Goal: Book appointment/travel/reservation

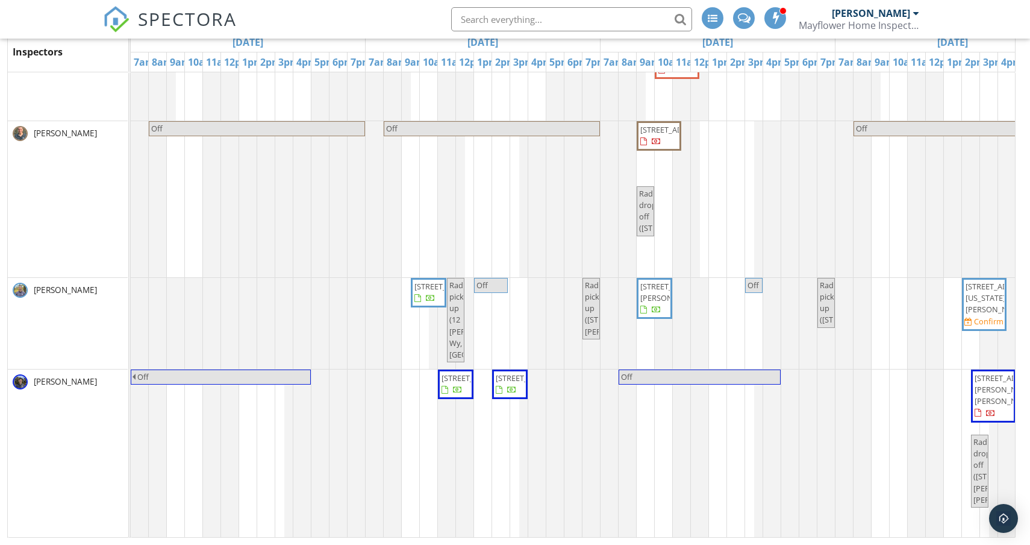
click at [519, 396] on span "[STREET_ADDRESS]" at bounding box center [510, 383] width 31 height 23
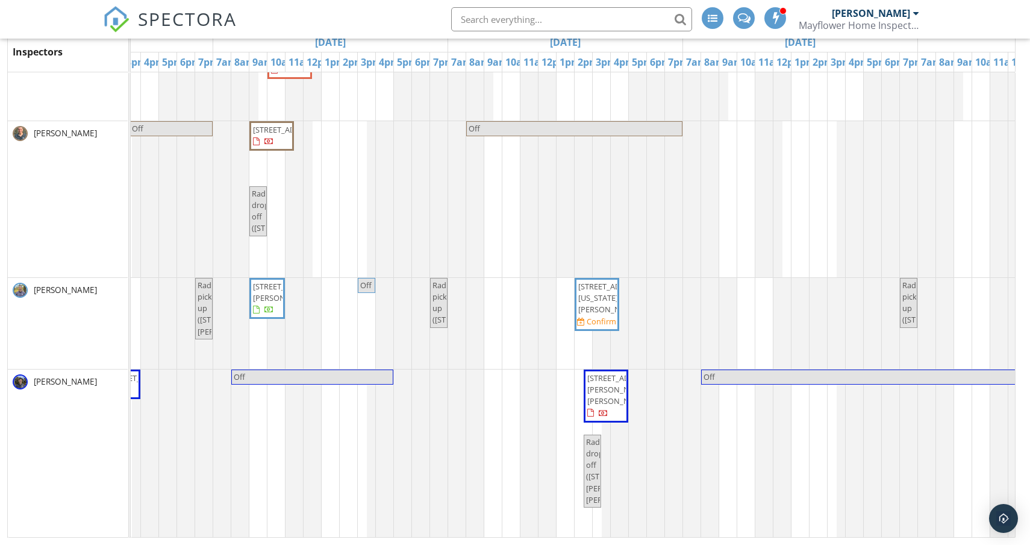
scroll to position [360, 0]
click at [604, 316] on span "112 Washington Park, Newton 02460" at bounding box center [597, 298] width 40 height 35
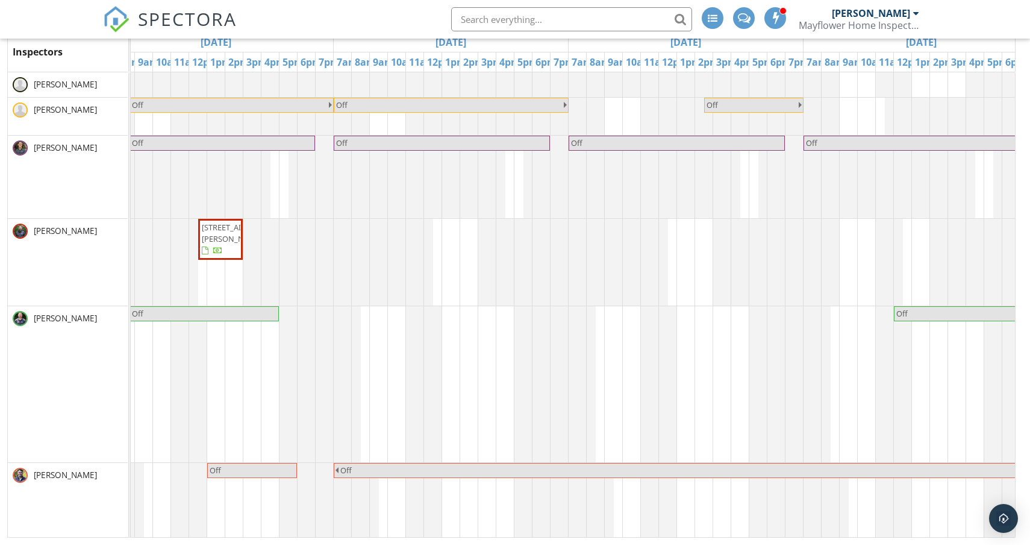
scroll to position [96, 0]
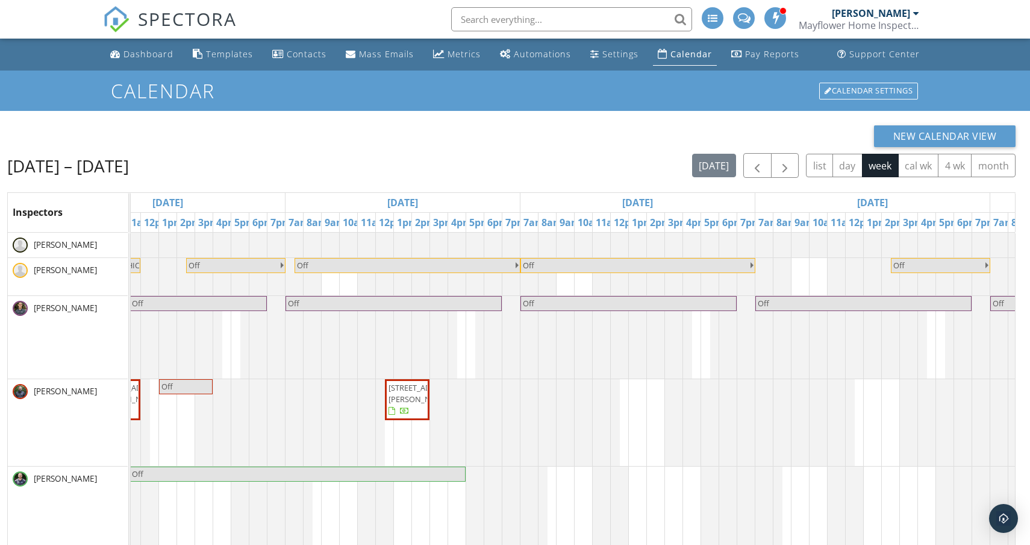
click at [892, 17] on div "[PERSON_NAME]" at bounding box center [871, 13] width 78 height 12
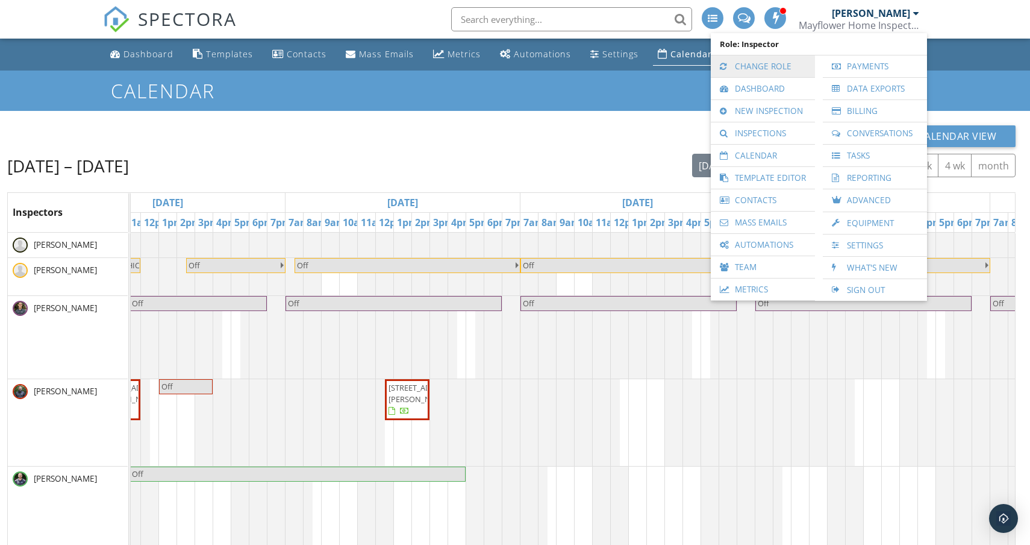
click at [786, 67] on link "Change Role" at bounding box center [763, 66] width 92 height 22
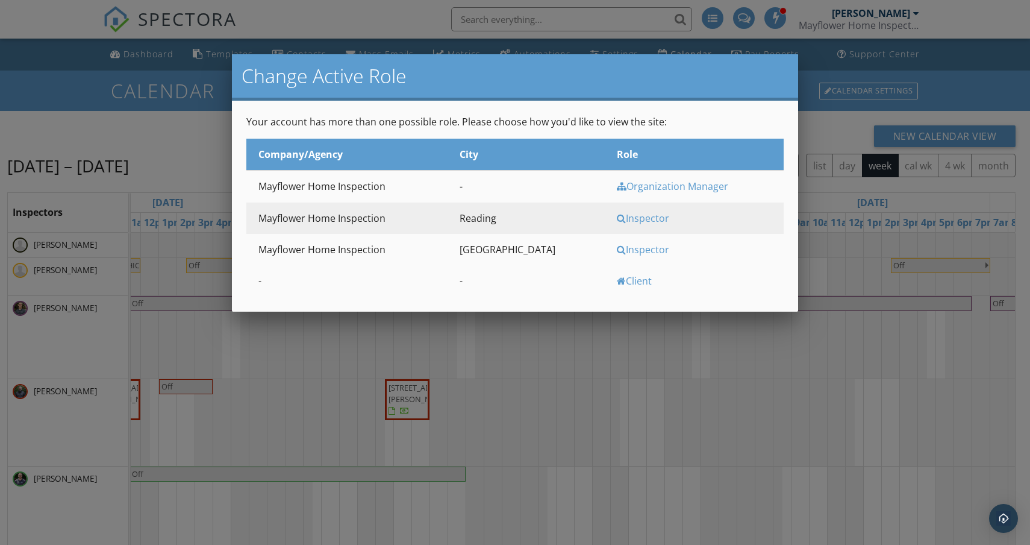
click at [860, 143] on div at bounding box center [515, 280] width 1030 height 681
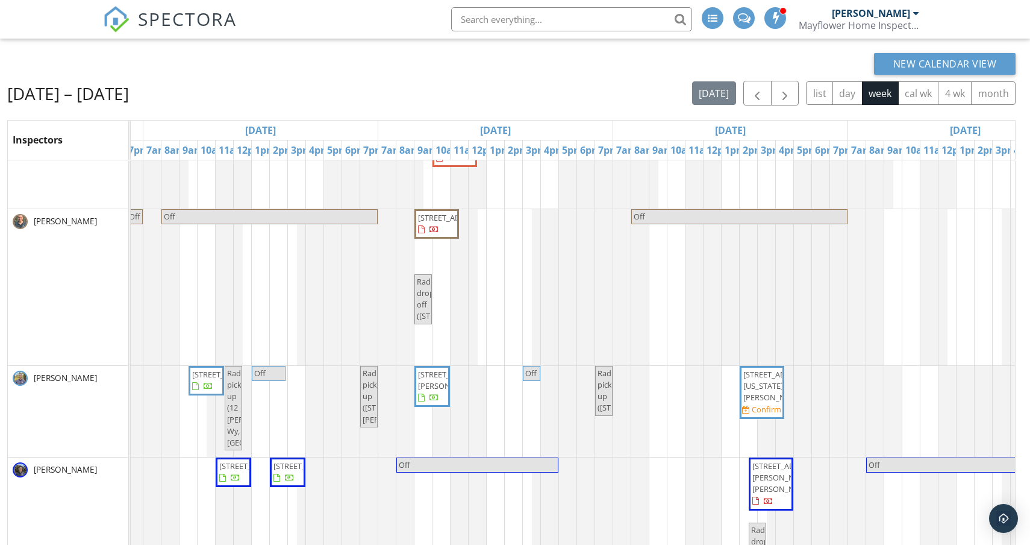
click at [769, 404] on span "[STREET_ADDRESS][US_STATE][PERSON_NAME]" at bounding box center [762, 386] width 40 height 35
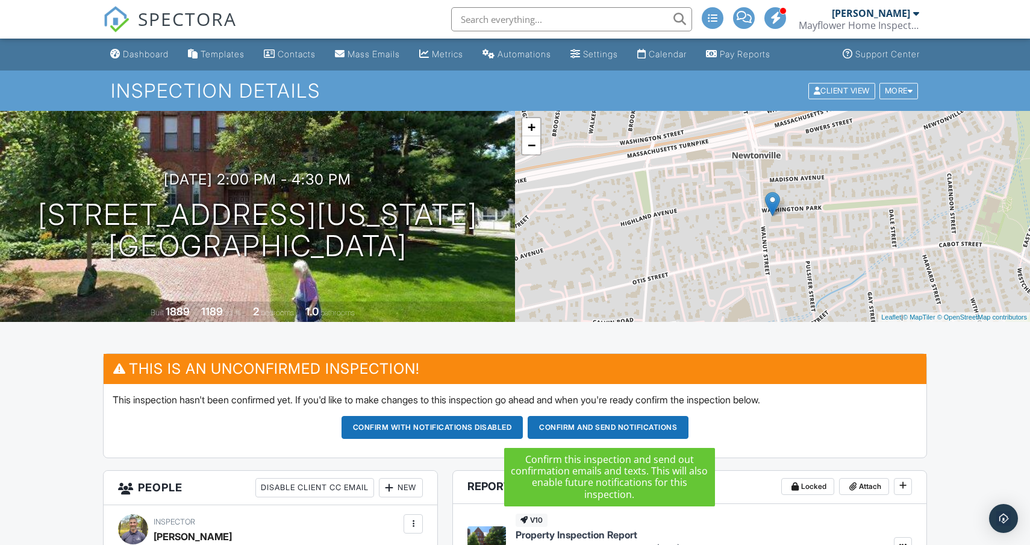
click at [585, 431] on button "Confirm and send notifications" at bounding box center [608, 427] width 161 height 23
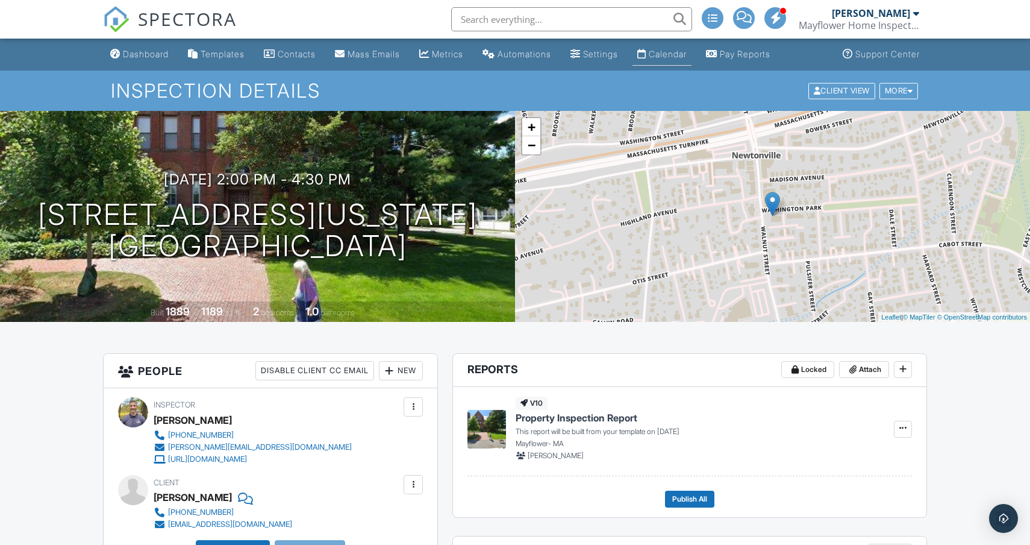
click at [686, 55] on div "Calendar" at bounding box center [668, 54] width 38 height 10
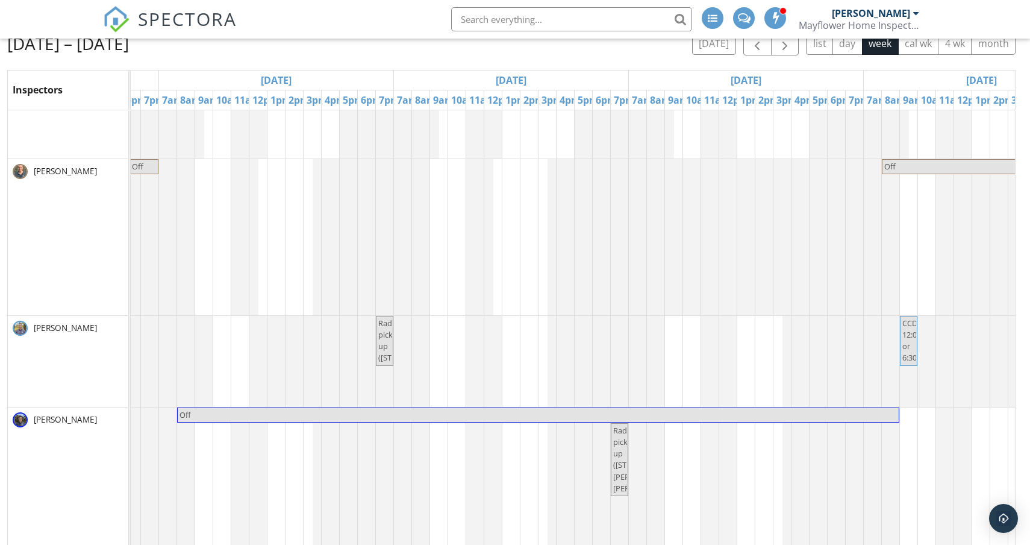
click at [518, 333] on div "Off [GEOGRAPHIC_DATA] Off Off Off Off Off Off Off" at bounding box center [276, 198] width 1645 height 754
click at [515, 302] on link "Event" at bounding box center [510, 301] width 62 height 19
select select "9"
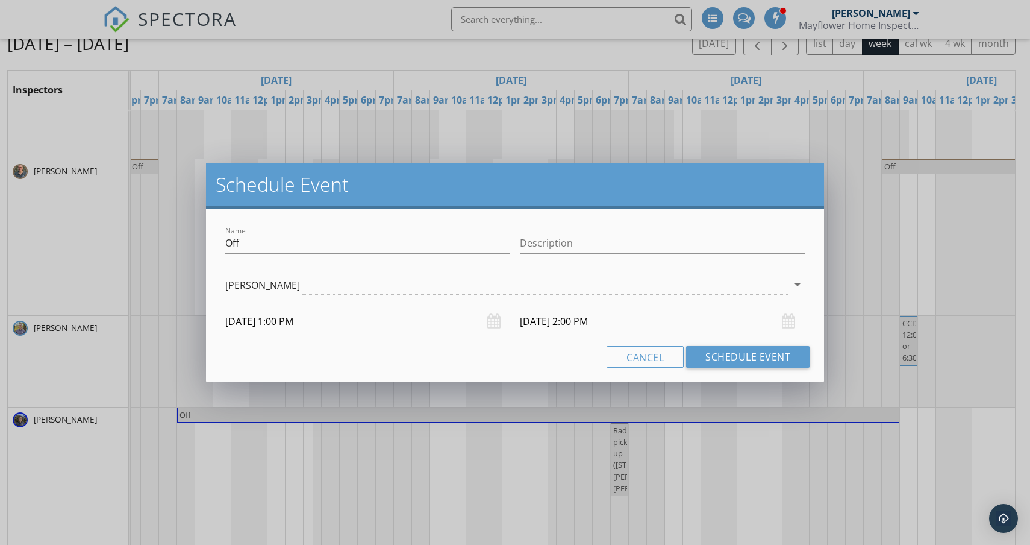
click at [599, 330] on input "10/03/2025 2:00 PM" at bounding box center [662, 322] width 285 height 30
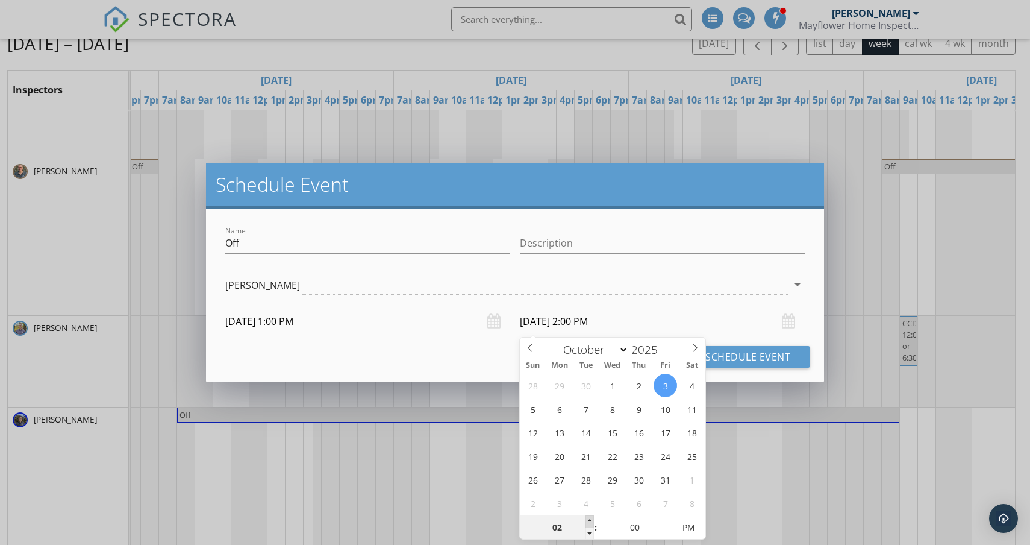
type input "03"
type input "10/03/2025 3:00 PM"
click at [588, 519] on span at bounding box center [590, 521] width 8 height 12
type input "04"
type input "10/03/2025 4:00 PM"
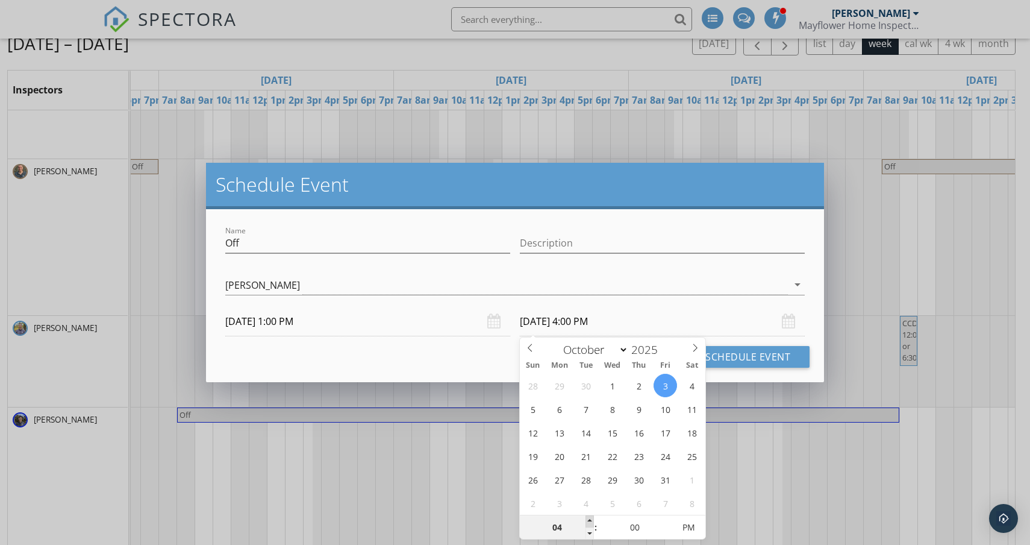
click at [588, 519] on span at bounding box center [590, 521] width 8 height 12
type input "05"
type input "10/03/2025 5:00 PM"
click at [588, 519] on span at bounding box center [590, 521] width 8 height 12
click at [742, 359] on button "Schedule Event" at bounding box center [748, 357] width 124 height 22
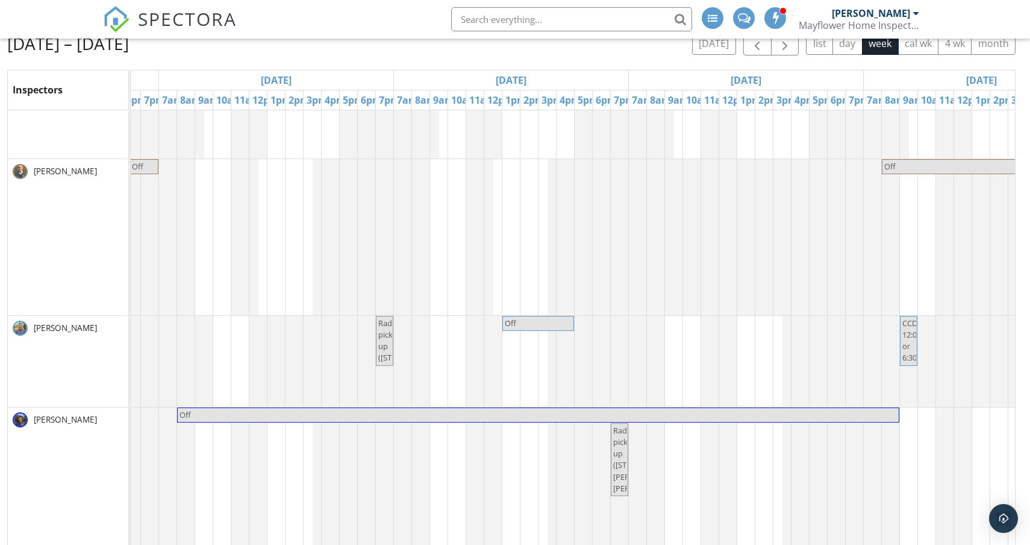
click at [757, 331] on div "Off [GEOGRAPHIC_DATA] Off Off Off Off Off Off Off" at bounding box center [276, 198] width 1645 height 754
click at [759, 288] on link "Inspection" at bounding box center [763, 281] width 62 height 19
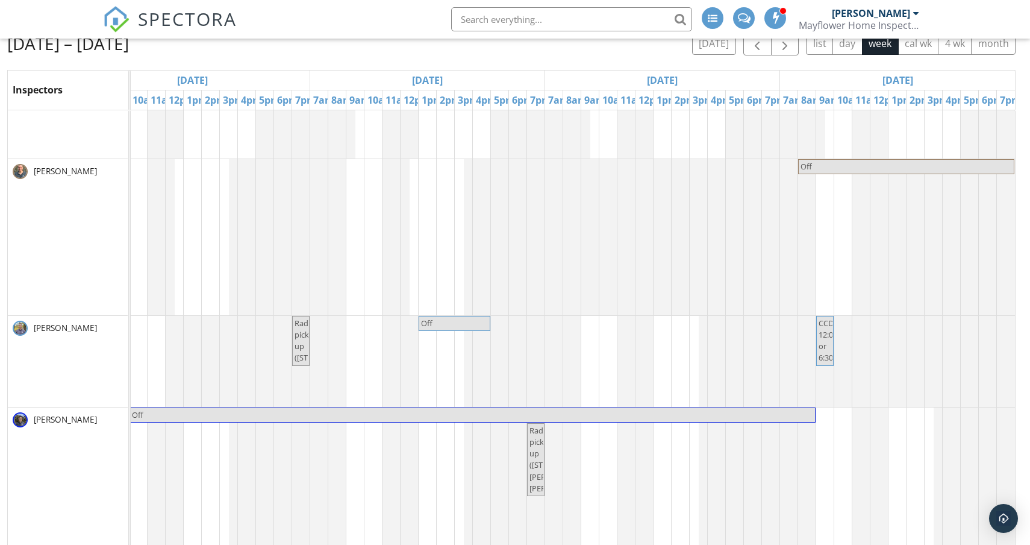
click at [657, 326] on div "Off [GEOGRAPHIC_DATA] Off Off Off Off Off Off Off" at bounding box center [192, 198] width 1645 height 754
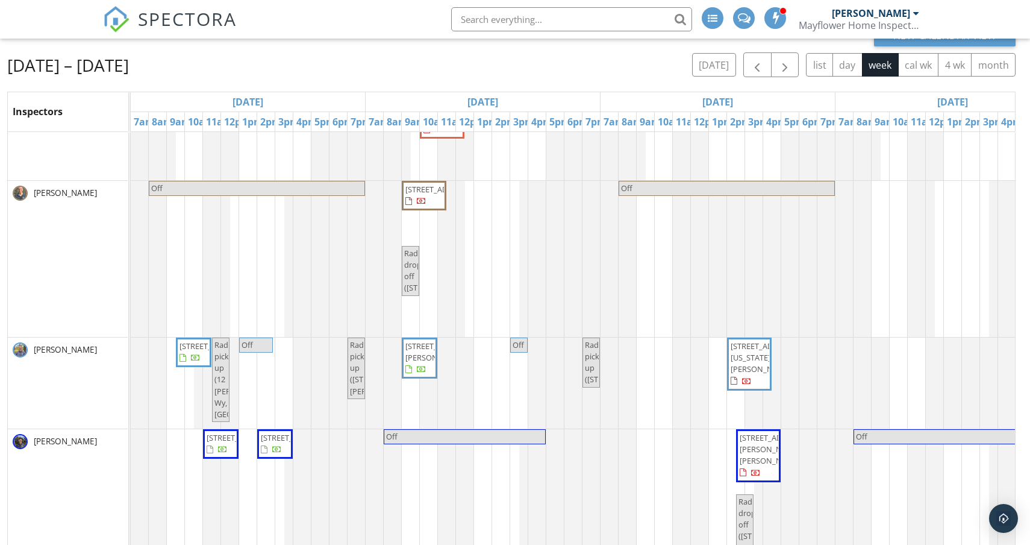
scroll to position [160, 0]
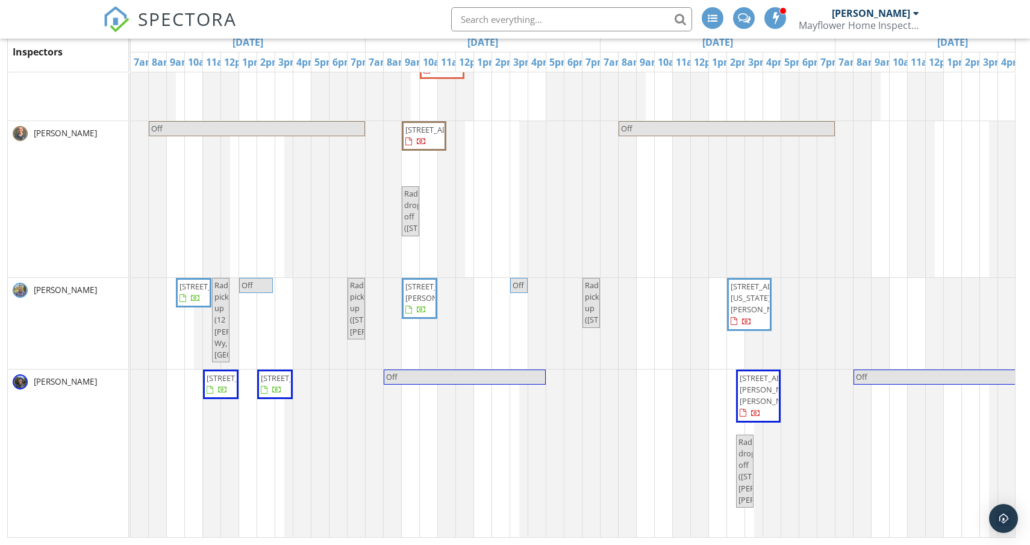
click at [644, 302] on div "Off [GEOGRAPHIC_DATA] Off Off Off Off Off Off Off" at bounding box center [953, 160] width 1645 height 754
click at [644, 274] on link "Event" at bounding box center [644, 271] width 62 height 19
select select "9"
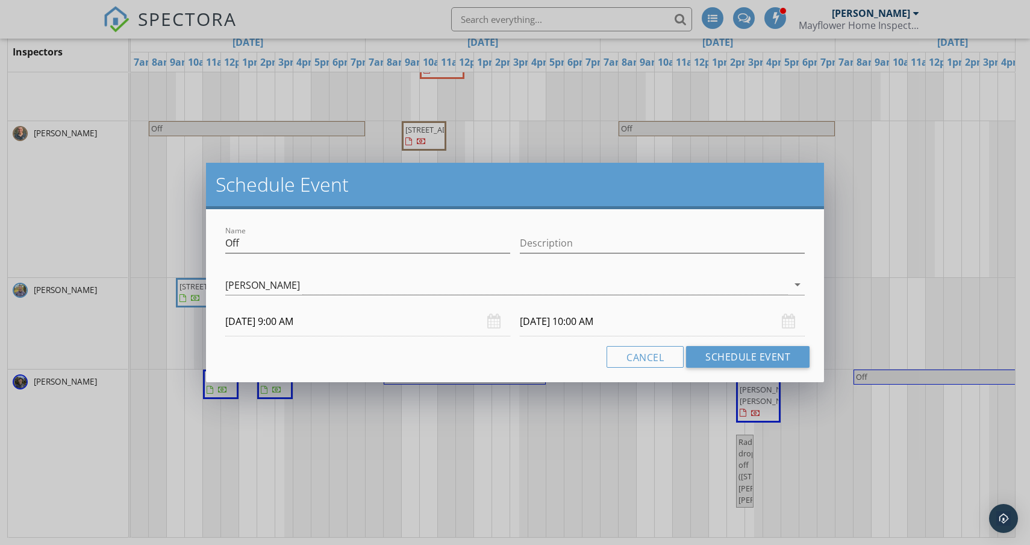
click at [572, 318] on input "[DATE] 10:00 AM" at bounding box center [662, 322] width 285 height 30
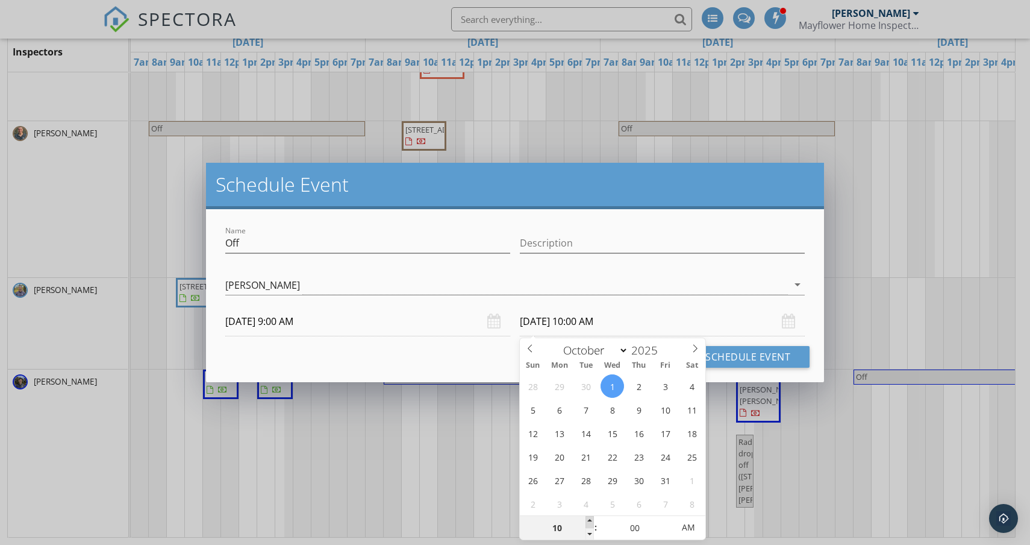
type input "11"
type input "[DATE] 11:00 AM"
click at [592, 522] on span at bounding box center [590, 522] width 8 height 12
type input "12"
type input "10/01/2025 12:00 PM"
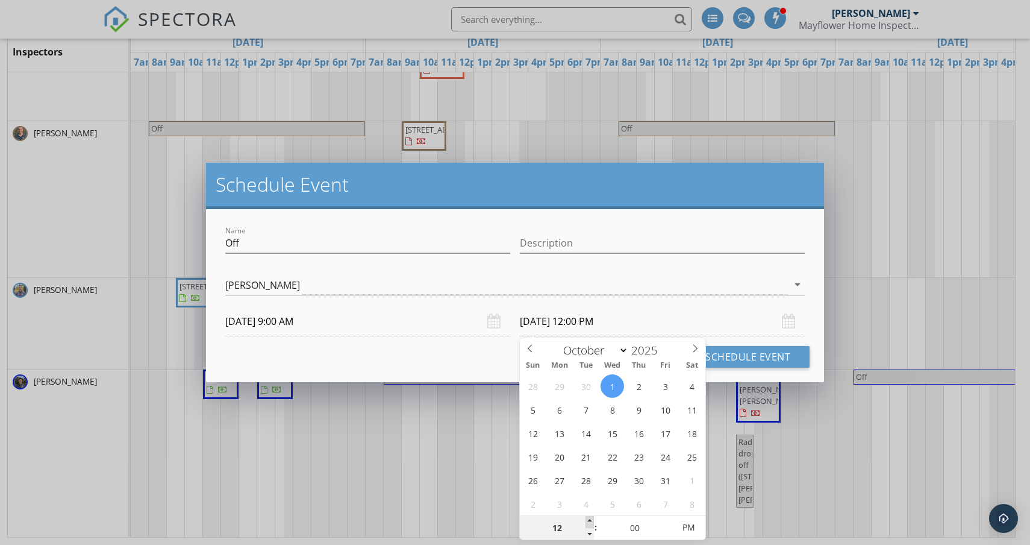
click at [592, 522] on span at bounding box center [590, 522] width 8 height 12
click at [747, 358] on button "Schedule Event" at bounding box center [748, 357] width 124 height 22
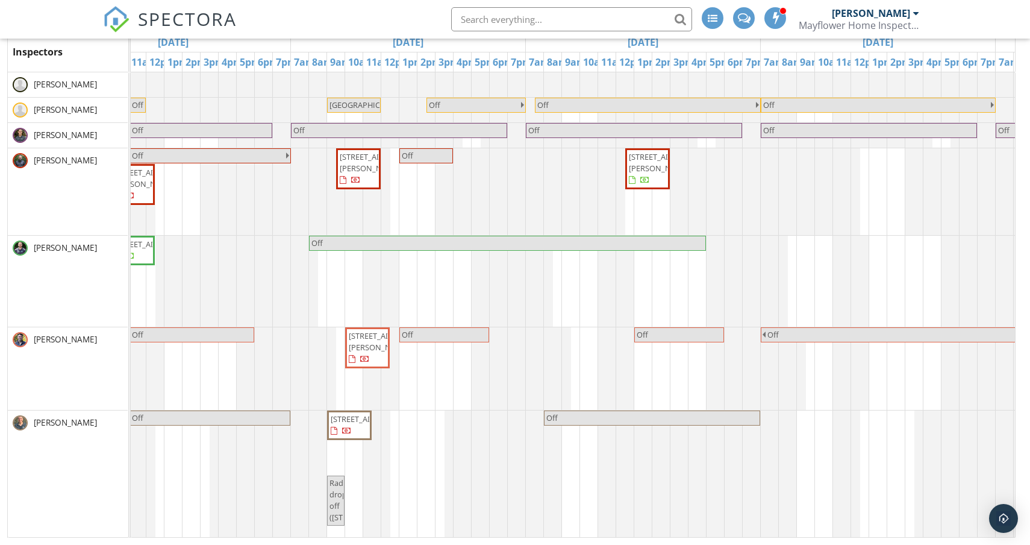
scroll to position [0, 189]
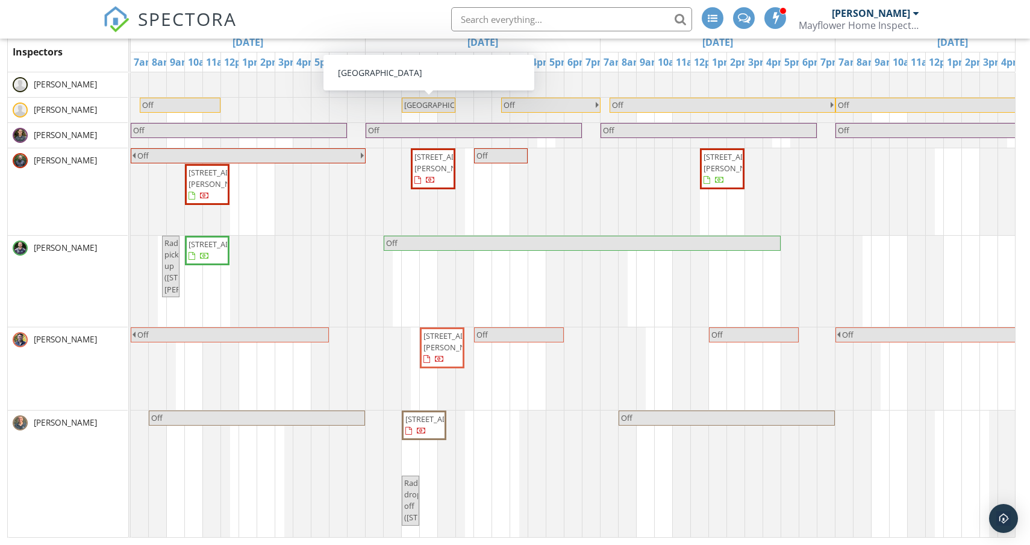
click at [414, 109] on span "Worcester" at bounding box center [442, 104] width 76 height 11
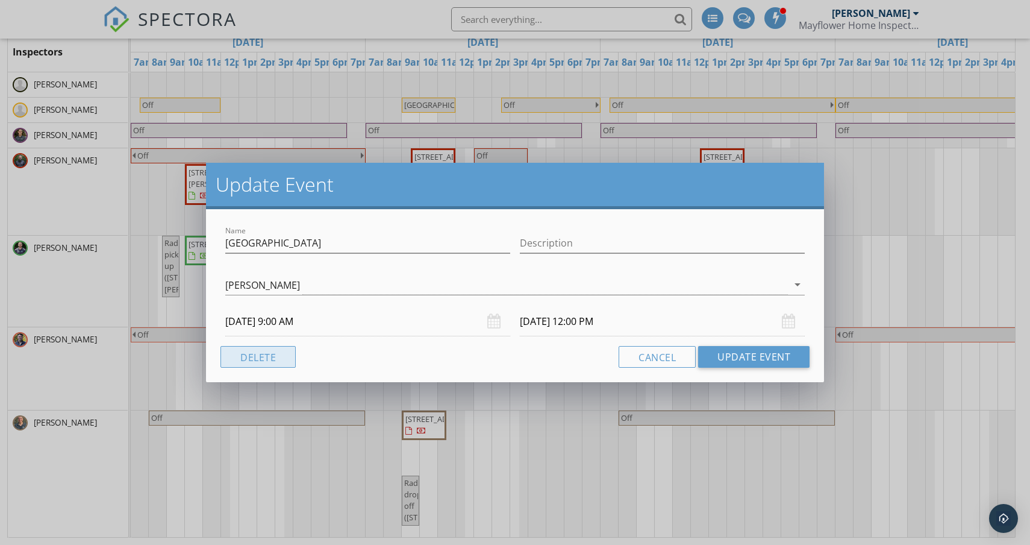
click at [266, 354] on button "Delete" at bounding box center [258, 357] width 75 height 22
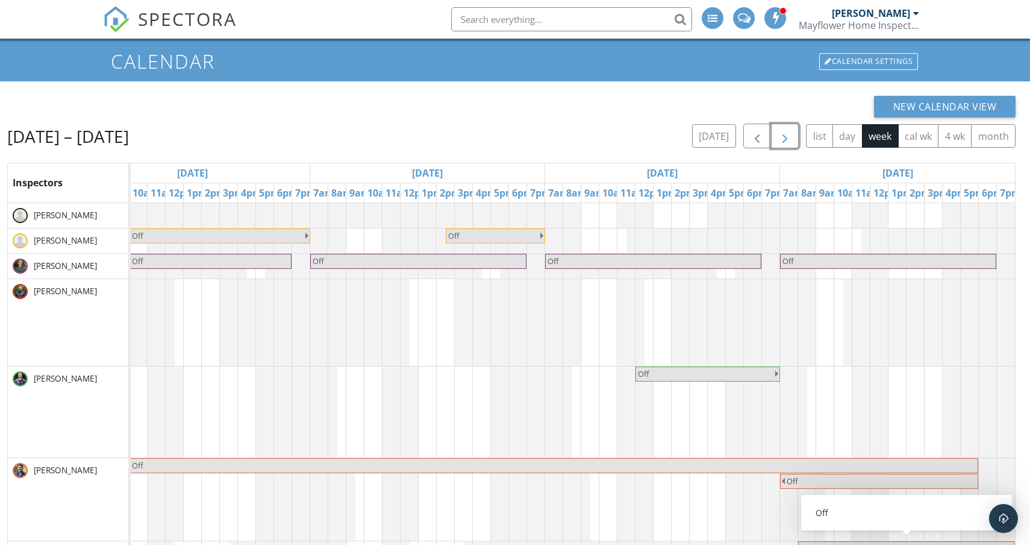
click at [788, 133] on span "button" at bounding box center [785, 136] width 14 height 14
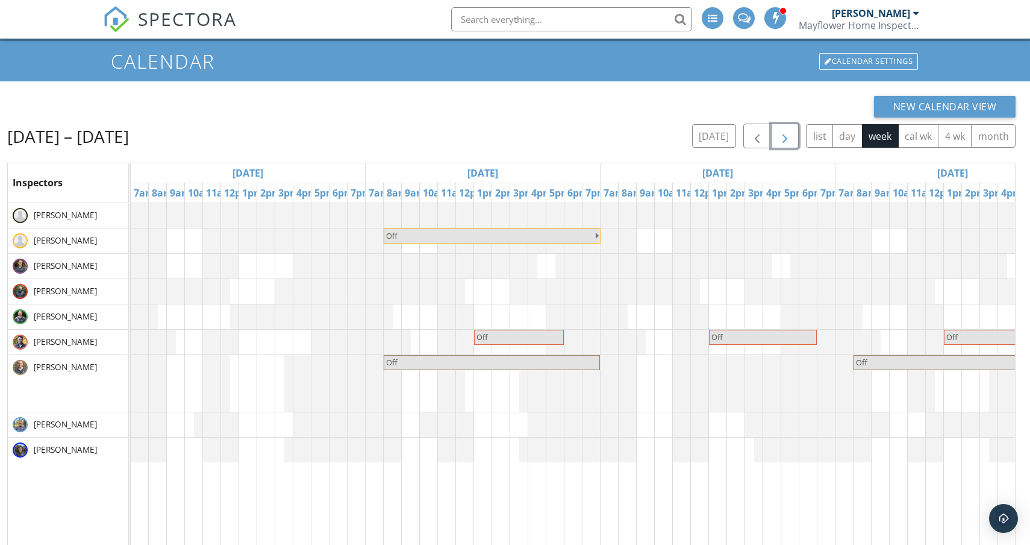
click at [251, 415] on div "Off Off Off Off Off Off Off Off" at bounding box center [953, 435] width 1645 height 465
click at [250, 381] on link "Event" at bounding box center [247, 383] width 62 height 19
select select "9"
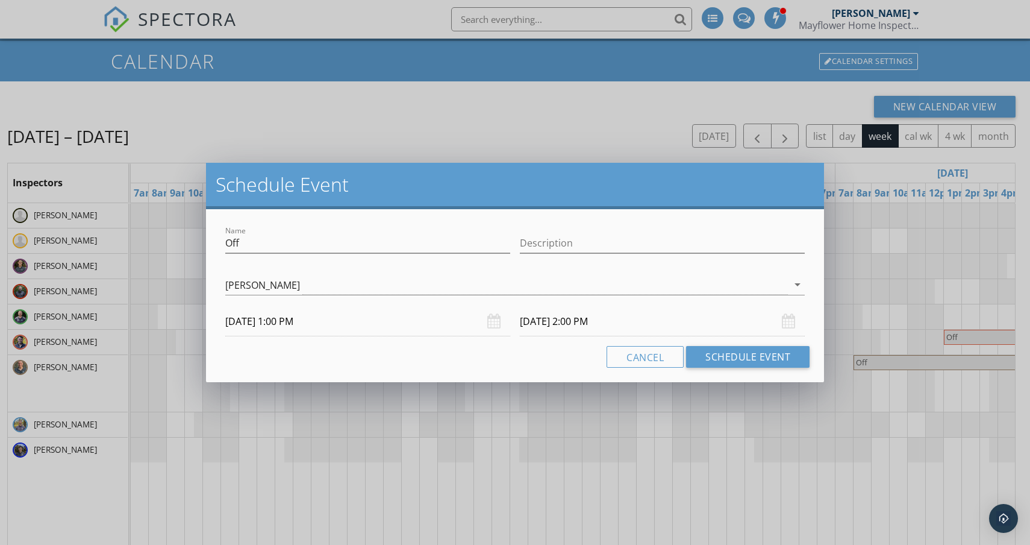
click at [569, 324] on input "10/06/2025 2:00 PM" at bounding box center [662, 322] width 285 height 30
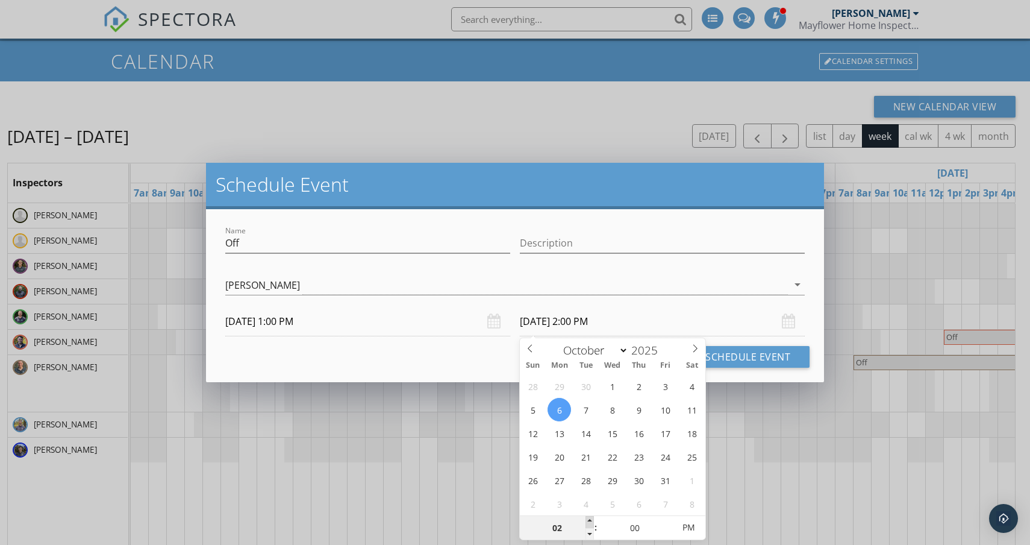
type input "03"
type input "10/06/2025 3:00 PM"
click at [592, 522] on span at bounding box center [590, 522] width 8 height 12
type input "04"
type input "10/06/2025 4:00 PM"
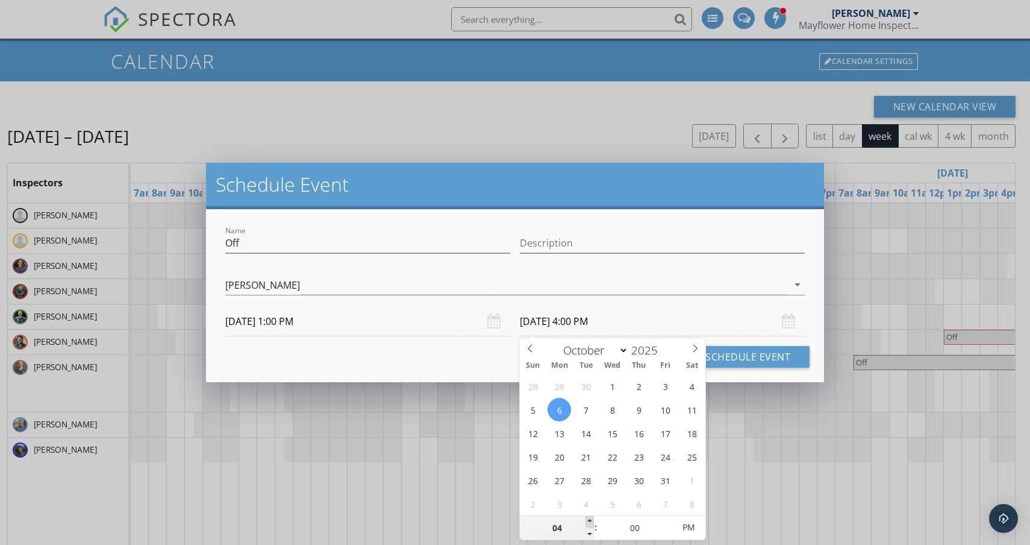
click at [592, 522] on span at bounding box center [590, 522] width 8 height 12
type input "05"
type input "10/06/2025 5:00 PM"
click at [592, 522] on span at bounding box center [590, 522] width 8 height 12
click at [777, 356] on button "Schedule Event" at bounding box center [748, 357] width 124 height 22
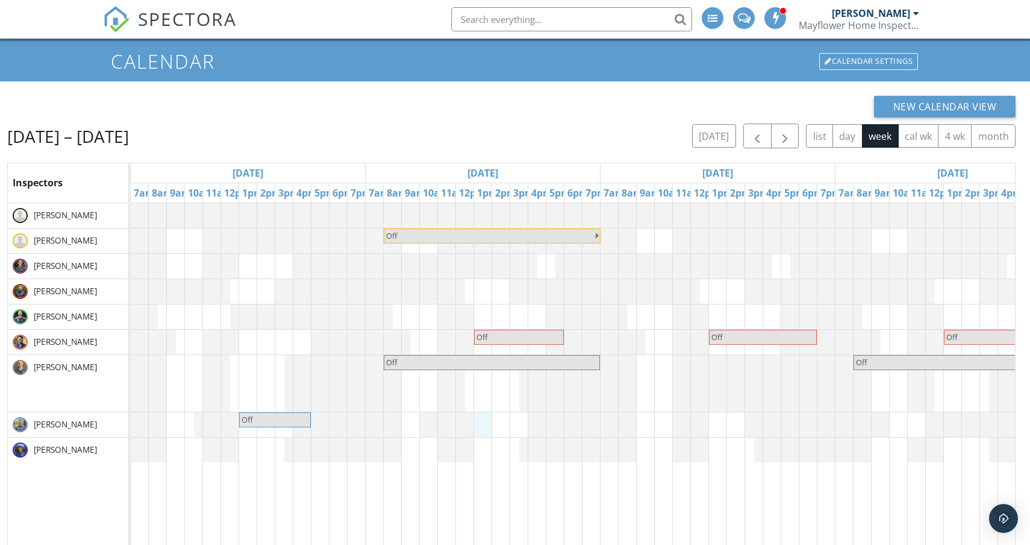
click at [486, 417] on div "Off Off Off Off Off Off Off Off" at bounding box center [953, 435] width 1645 height 465
click at [489, 387] on link "Event" at bounding box center [482, 385] width 62 height 19
select select "9"
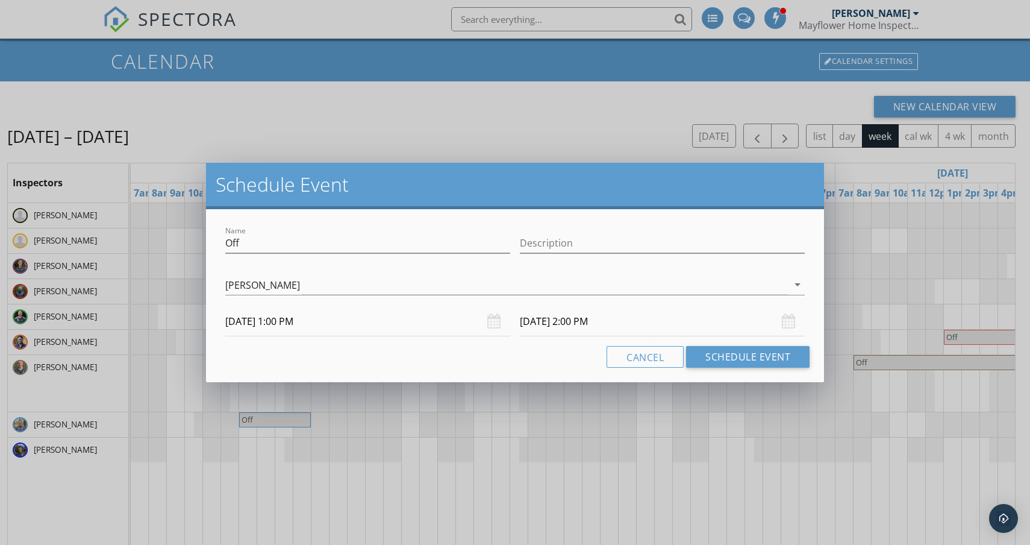
click at [666, 322] on input "10/07/2025 2:00 PM" at bounding box center [662, 322] width 285 height 30
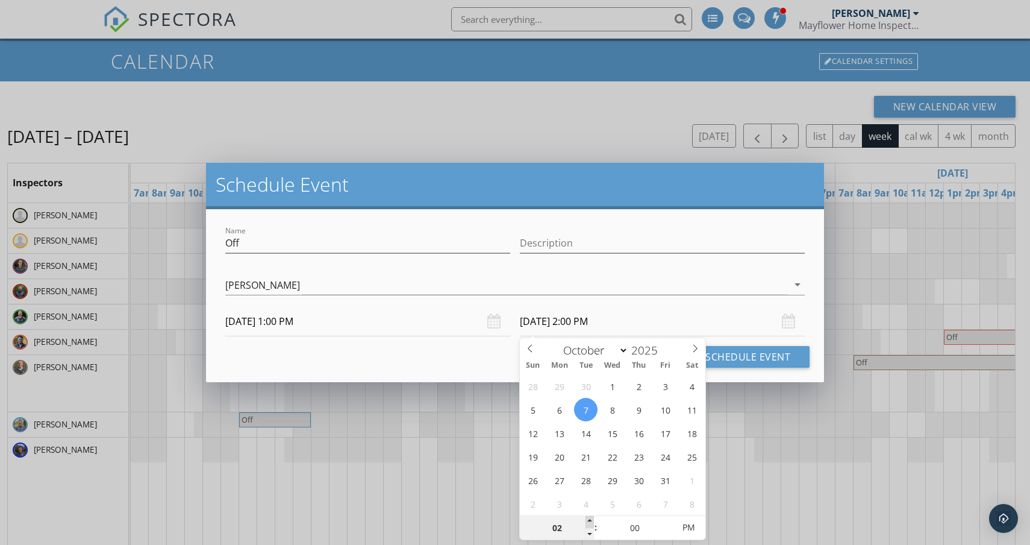
type input "03"
type input "10/07/2025 3:00 PM"
click at [591, 521] on span at bounding box center [590, 522] width 8 height 12
type input "04"
type input "10/07/2025 4:00 PM"
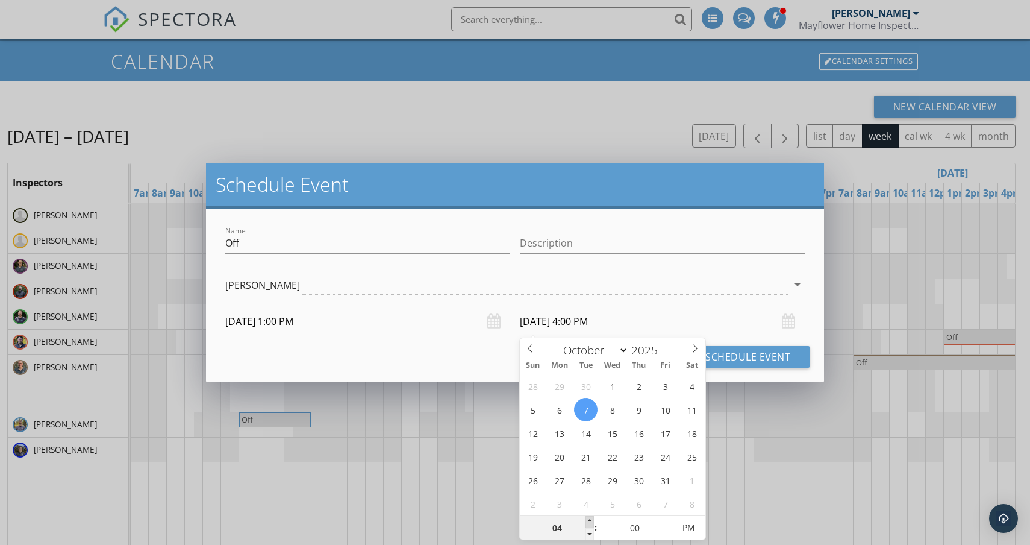
click at [591, 521] on span at bounding box center [590, 522] width 8 height 12
type input "05"
type input "10/07/2025 5:00 PM"
click at [591, 521] on span at bounding box center [590, 522] width 8 height 12
click at [770, 357] on button "Schedule Event" at bounding box center [748, 357] width 124 height 22
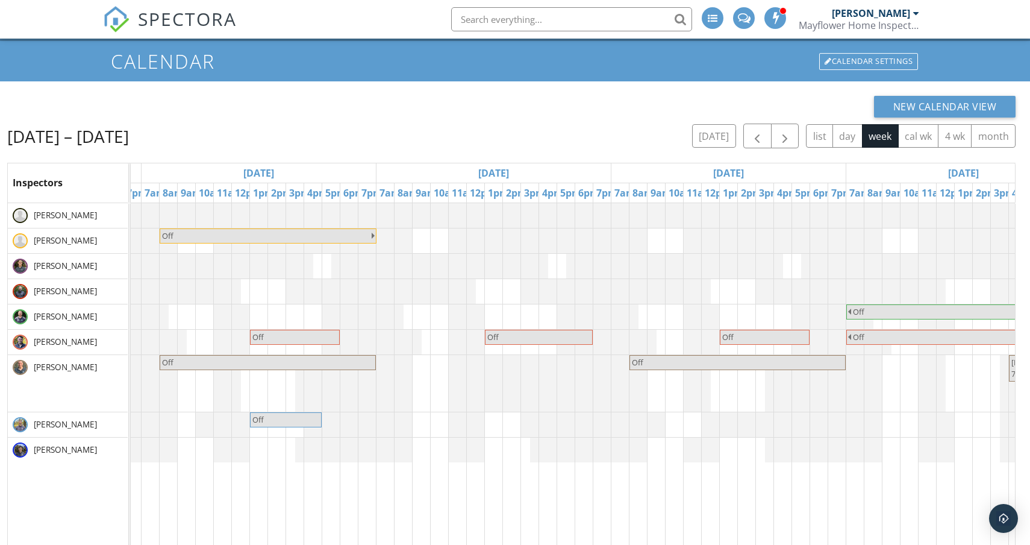
click at [496, 427] on div "Off Off Off Off Off Off Off Off" at bounding box center [729, 435] width 1645 height 465
click at [515, 393] on link "Event" at bounding box center [493, 395] width 62 height 19
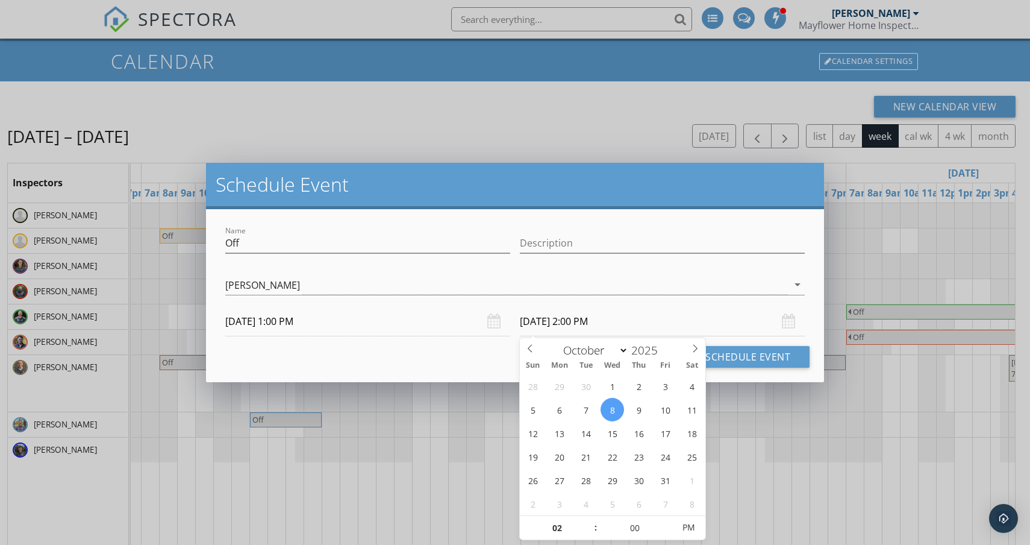
click at [658, 320] on input "10/08/2025 2:00 PM" at bounding box center [662, 322] width 285 height 30
type input "03"
type input "10/08/2025 3:00 PM"
click at [587, 524] on span at bounding box center [590, 522] width 8 height 12
type input "04"
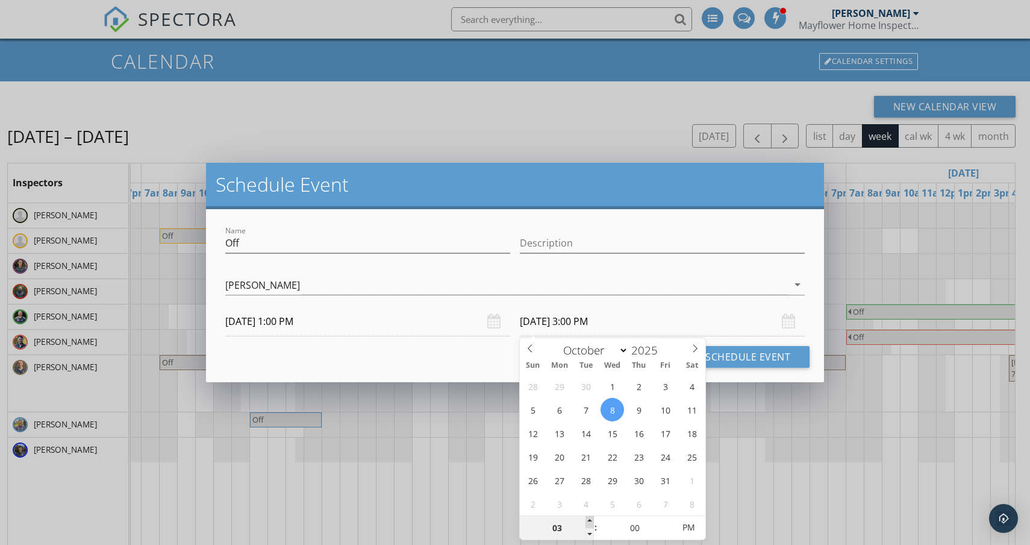
type input "10/08/2025 4:00 PM"
click at [591, 521] on span at bounding box center [590, 522] width 8 height 12
type input "05"
type input "10/08/2025 5:00 PM"
click at [591, 521] on span at bounding box center [590, 522] width 8 height 12
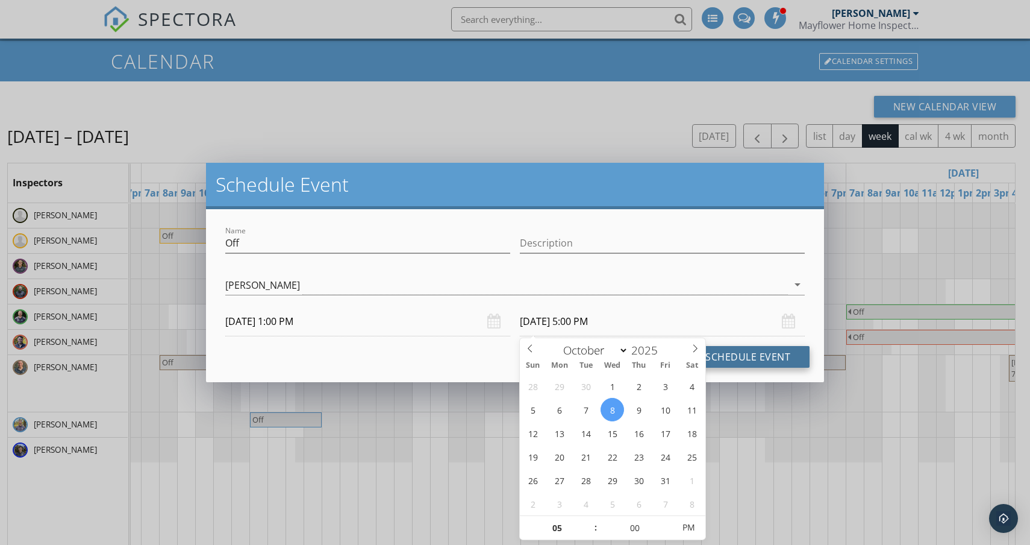
click at [759, 355] on button "Schedule Event" at bounding box center [748, 357] width 124 height 22
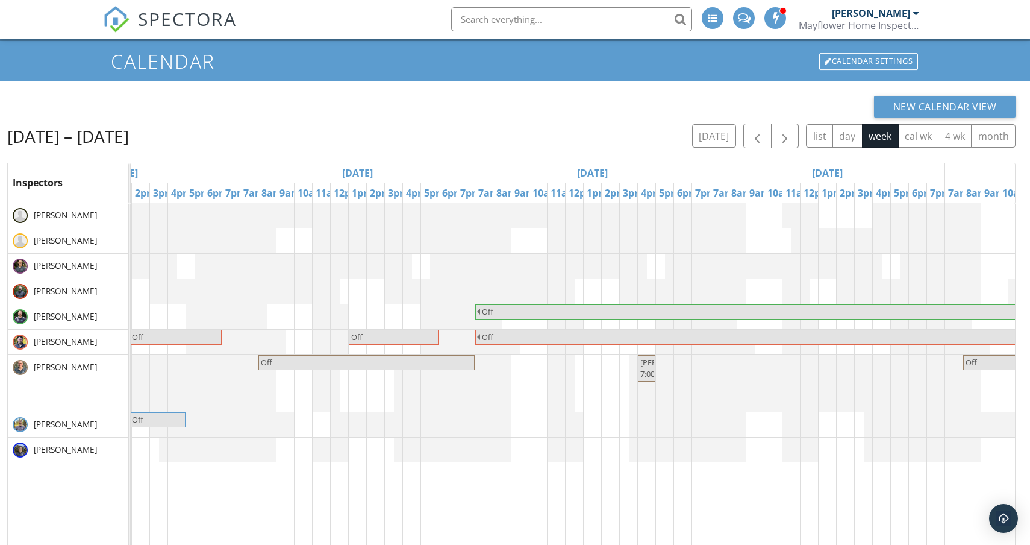
click at [595, 421] on div "Off Off Off Off Off Off Off Off" at bounding box center [357, 435] width 1645 height 465
click at [597, 393] on link "Event" at bounding box center [591, 389] width 62 height 19
select select "9"
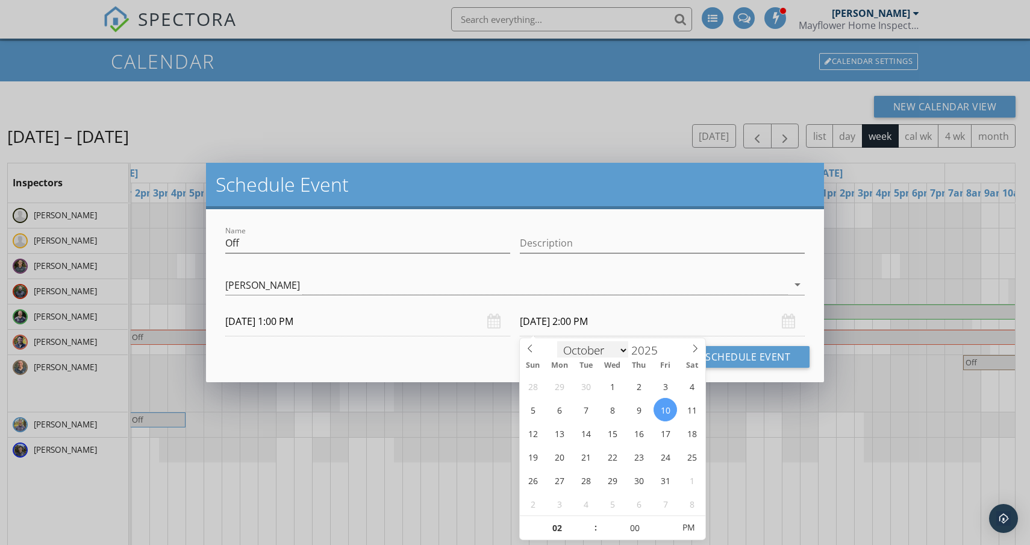
click at [603, 330] on input "10/10/2025 2:00 PM" at bounding box center [662, 322] width 285 height 30
type input "03"
type input "10/10/2025 3:00 PM"
click at [591, 522] on span at bounding box center [590, 522] width 8 height 12
type input "04"
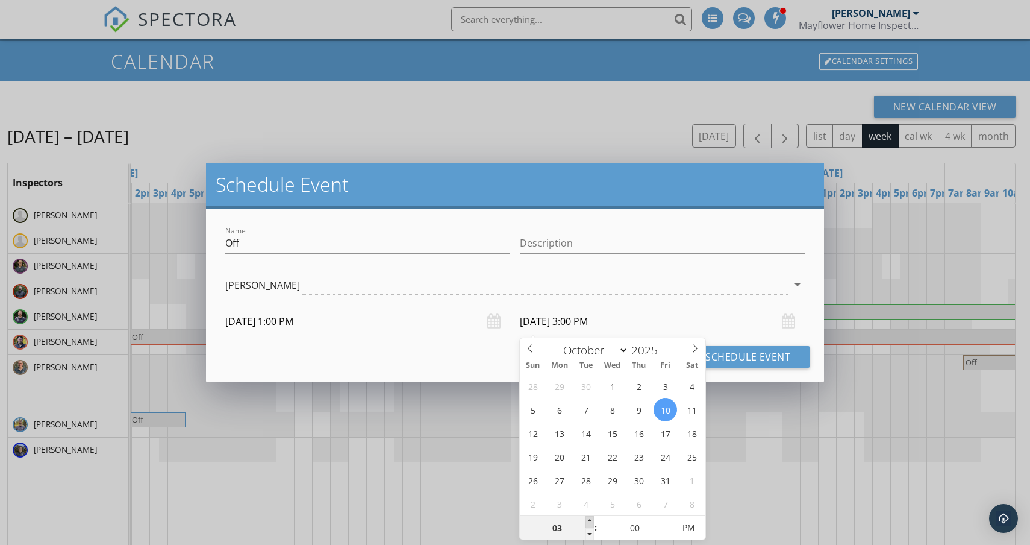
type input "10/10/2025 4:00 PM"
click at [591, 522] on span at bounding box center [590, 522] width 8 height 12
type input "05"
type input "10/10/2025 5:00 PM"
click at [591, 522] on span at bounding box center [590, 522] width 8 height 12
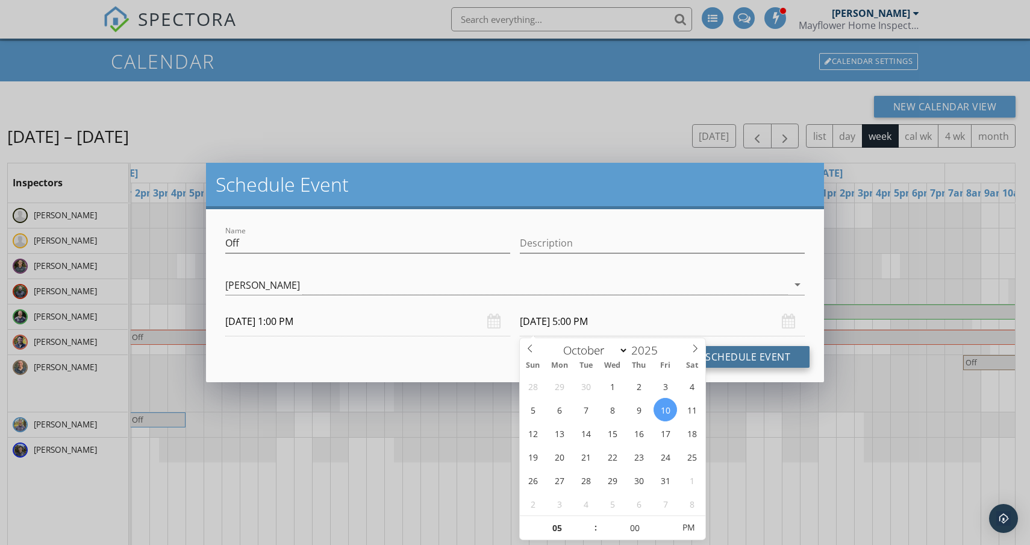
click at [747, 355] on button "Schedule Event" at bounding box center [748, 357] width 124 height 22
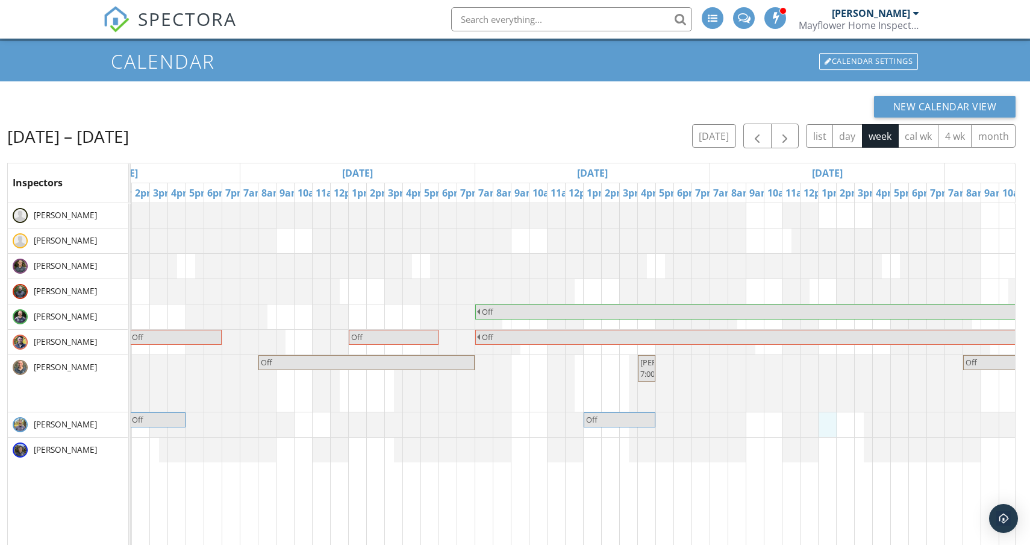
click at [831, 423] on div "Off Off Off Off Off Off Off Off" at bounding box center [357, 435] width 1645 height 465
click at [823, 387] on link "Event" at bounding box center [826, 391] width 62 height 19
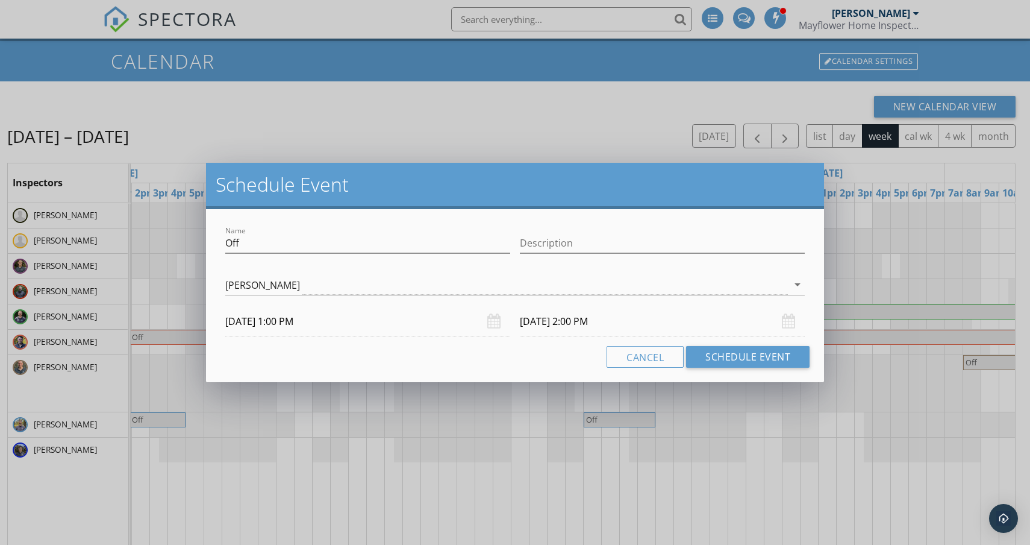
click at [573, 322] on input "10/11/2025 2:00 PM" at bounding box center [662, 322] width 285 height 30
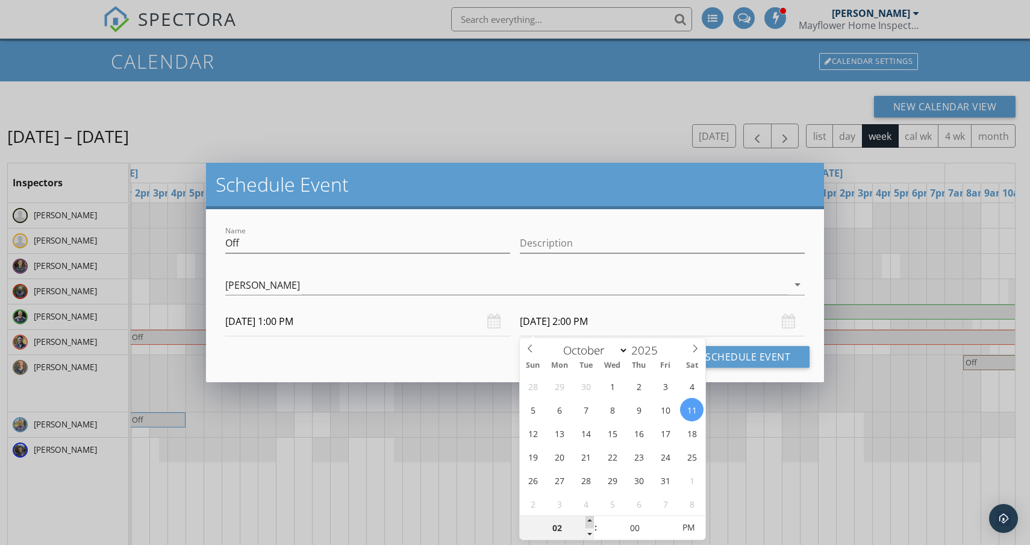
type input "03"
type input "10/11/2025 3:00 PM"
click at [593, 516] on span at bounding box center [590, 522] width 8 height 12
type input "04"
type input "10/11/2025 4:00 PM"
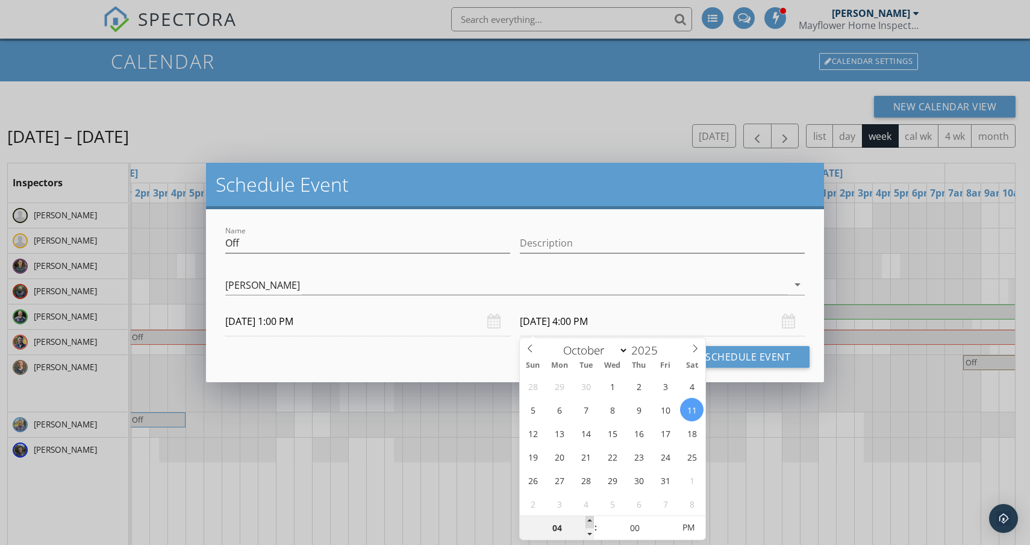
click at [593, 516] on span at bounding box center [590, 522] width 8 height 12
type input "05"
type input "10/11/2025 5:00 PM"
click at [593, 516] on span at bounding box center [590, 522] width 8 height 12
type input "06"
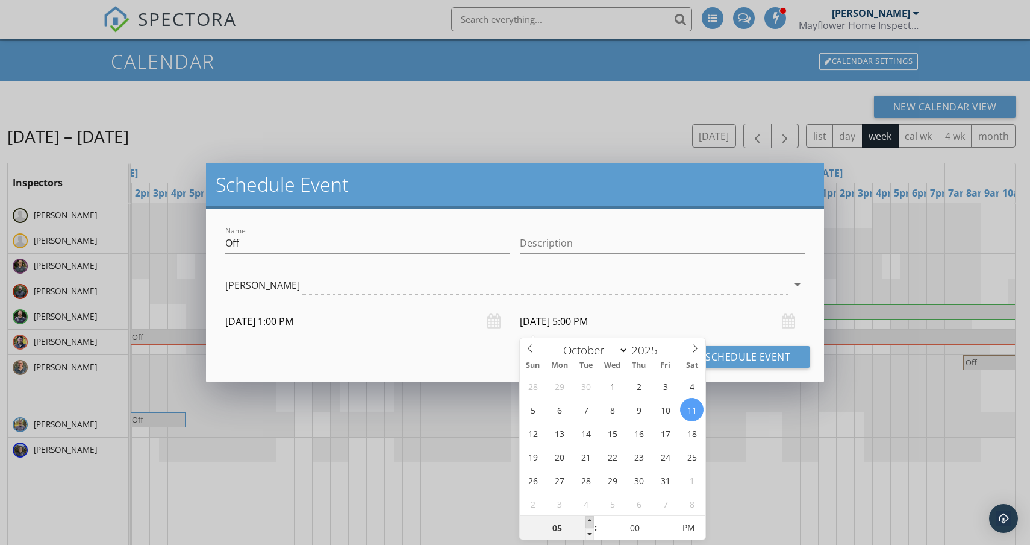
type input "10/11/2025 6:00 PM"
click at [593, 516] on span at bounding box center [590, 522] width 8 height 12
click at [748, 353] on button "Schedule Event" at bounding box center [748, 357] width 124 height 22
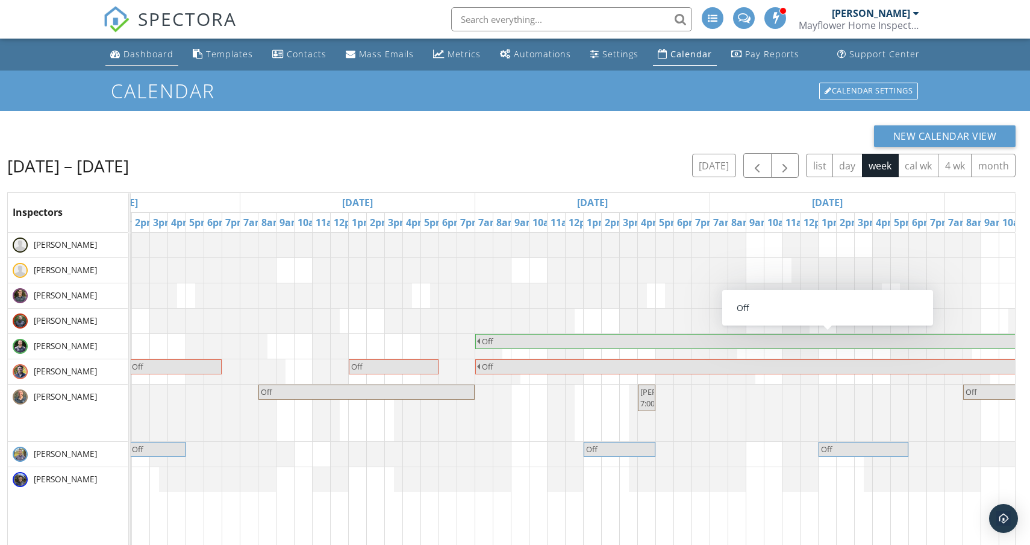
click at [160, 61] on link "Dashboard" at bounding box center [141, 54] width 73 height 22
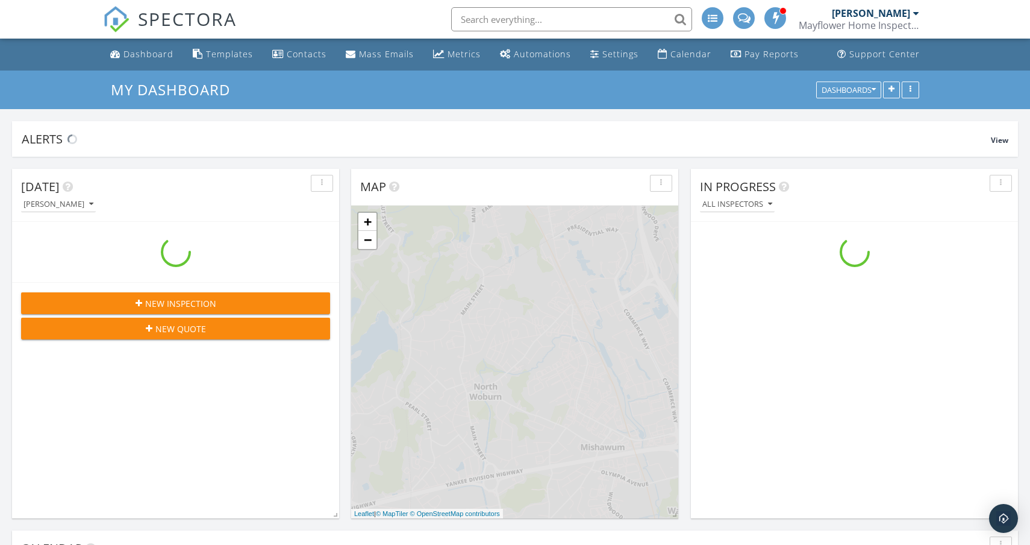
scroll to position [1158, 1031]
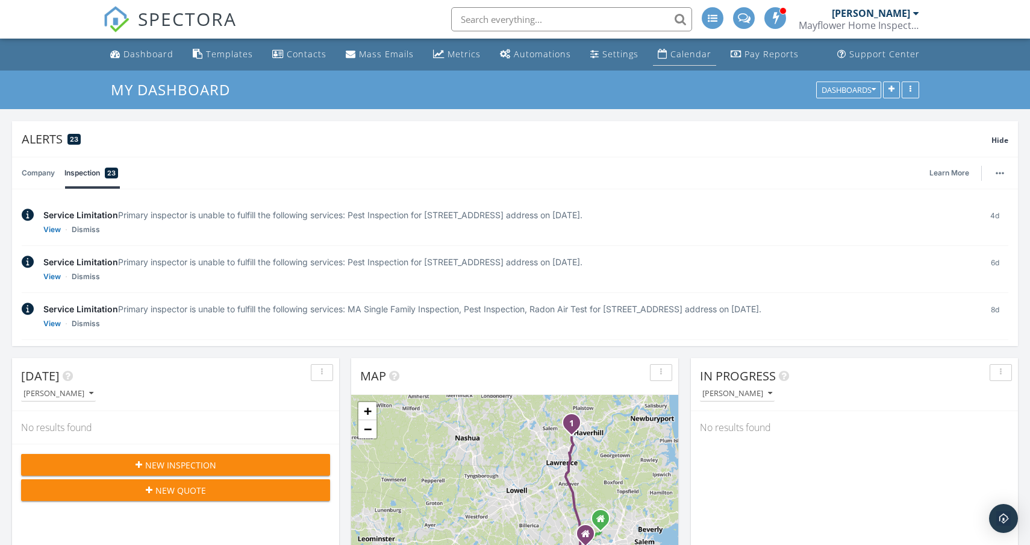
click at [663, 50] on link "Calendar" at bounding box center [684, 54] width 63 height 22
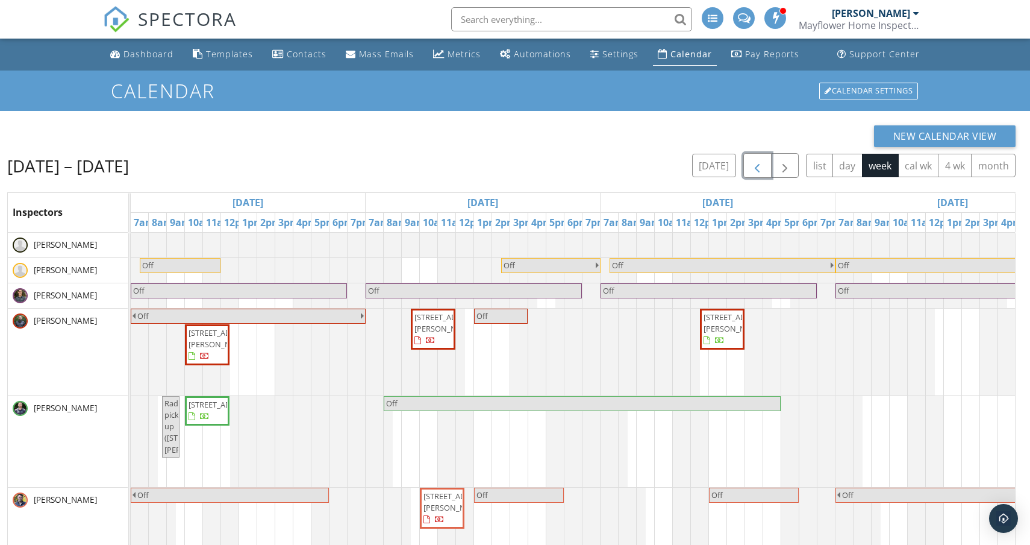
click at [763, 169] on span "button" at bounding box center [757, 165] width 14 height 14
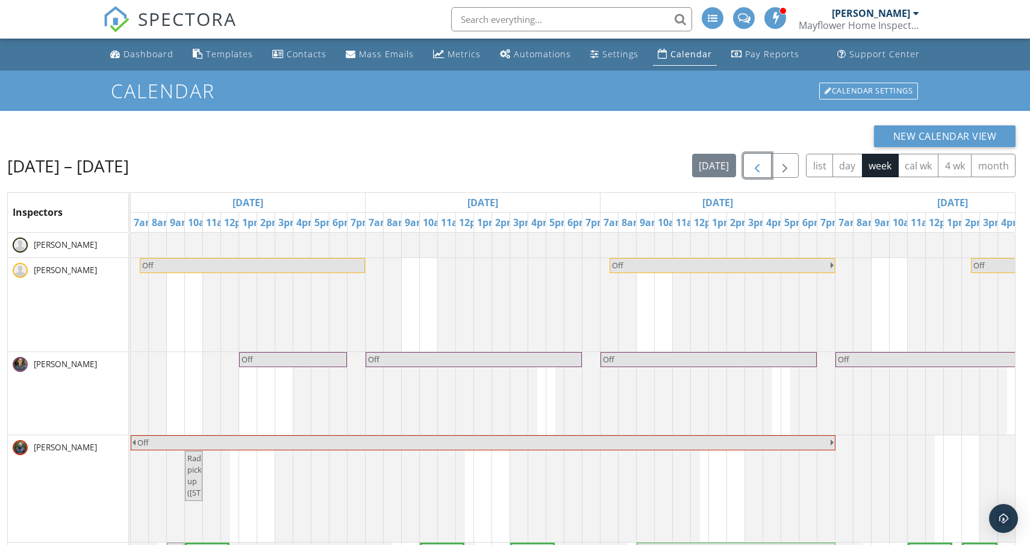
scroll to position [0, 760]
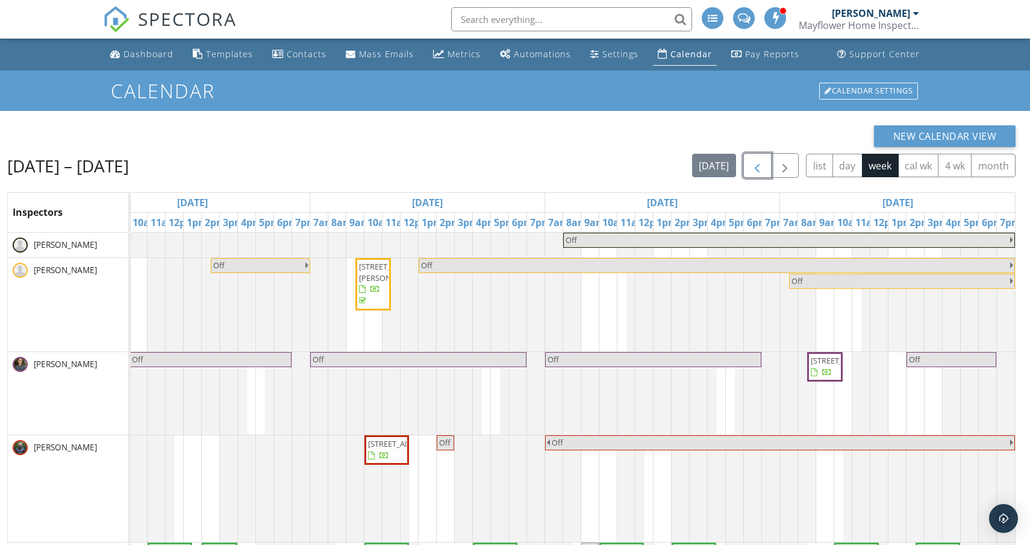
click at [838, 377] on span "1376 River St 1, Haverhill 01832" at bounding box center [825, 366] width 31 height 23
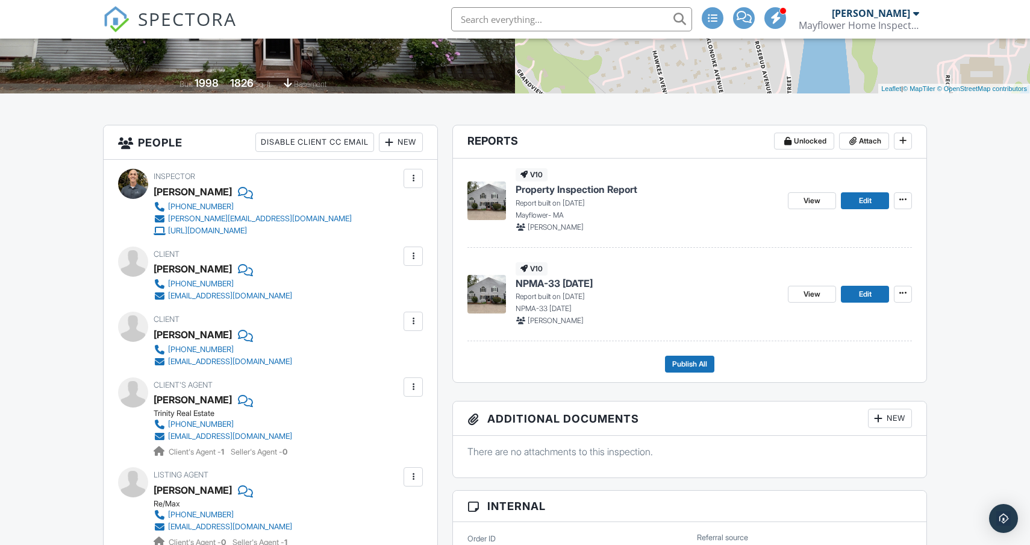
scroll to position [211, 0]
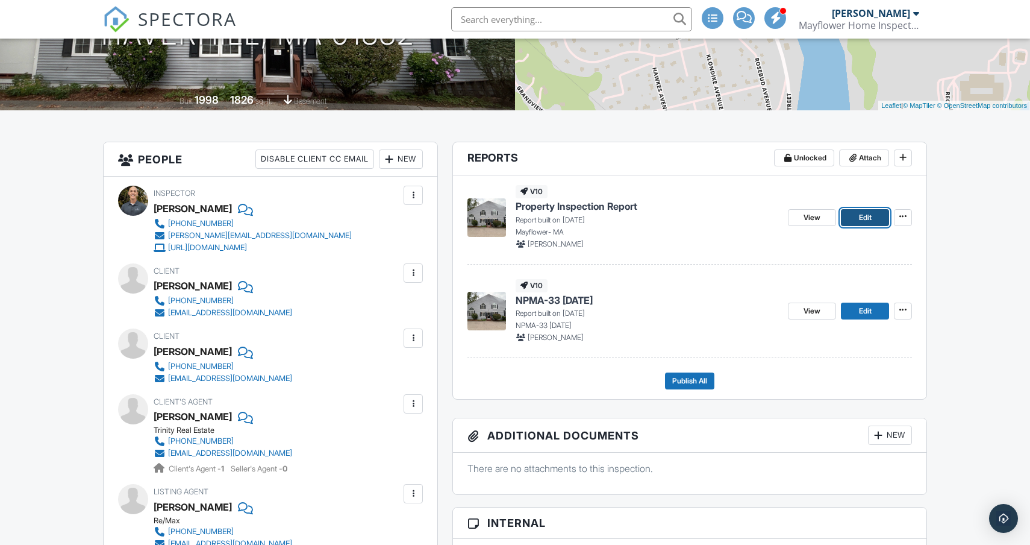
click at [862, 216] on span "Edit" at bounding box center [865, 217] width 13 height 12
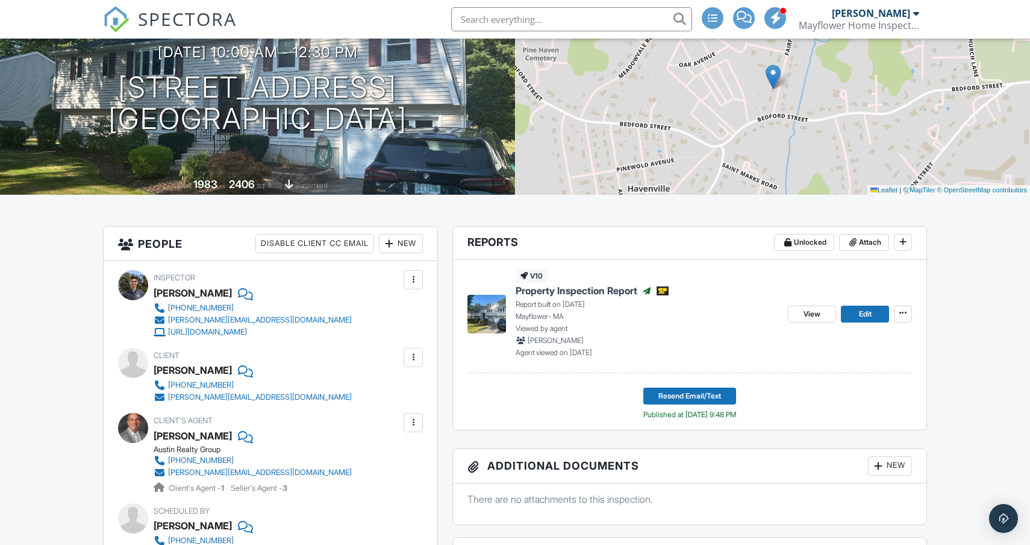
scroll to position [140, 0]
